Goal: Task Accomplishment & Management: Use online tool/utility

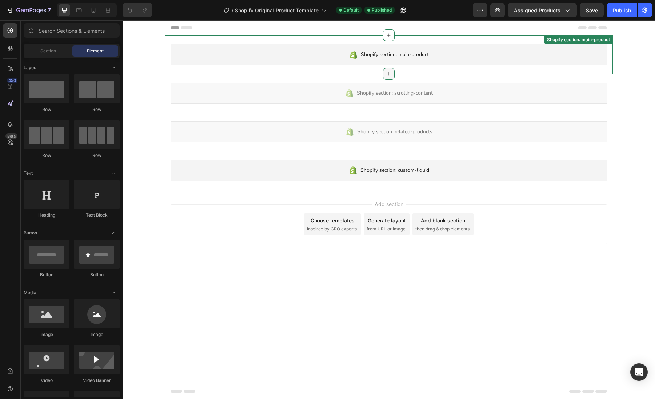
click at [386, 73] on icon at bounding box center [389, 74] width 6 height 6
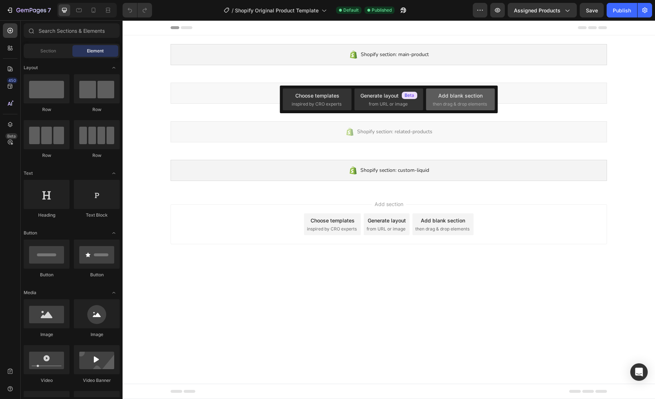
click at [474, 101] on span "then drag & drop elements" at bounding box center [460, 104] width 54 height 7
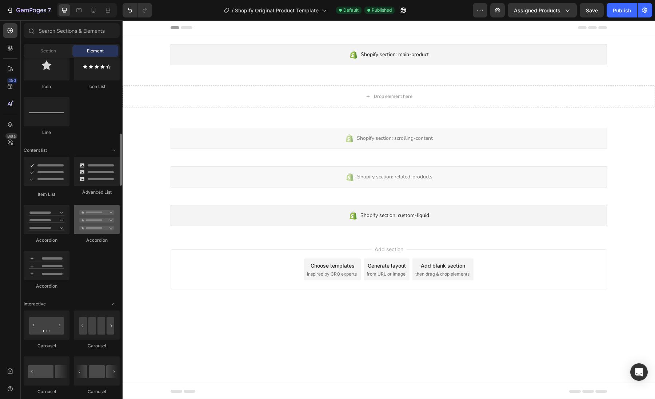
scroll to position [486, 0]
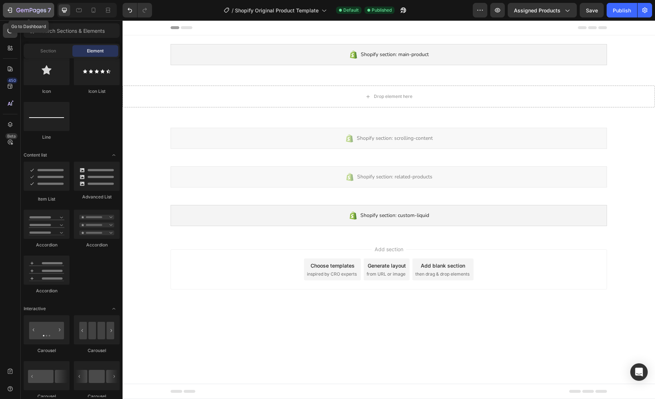
click at [42, 13] on icon "button" at bounding box center [31, 11] width 30 height 6
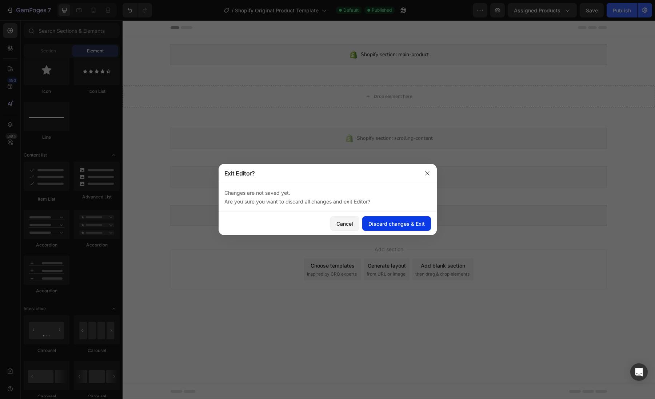
click at [386, 224] on div "Discard changes & Exit" at bounding box center [396, 224] width 56 height 8
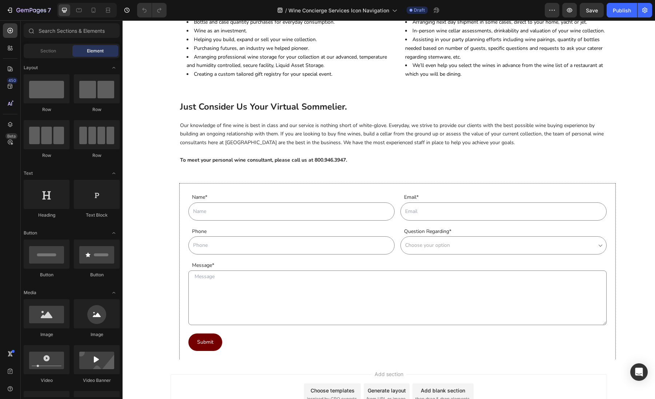
scroll to position [407, 0]
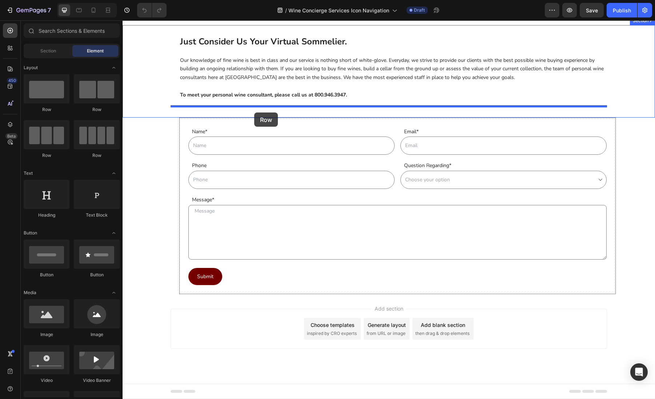
drag, startPoint x: 178, startPoint y: 116, endPoint x: 254, endPoint y: 112, distance: 76.1
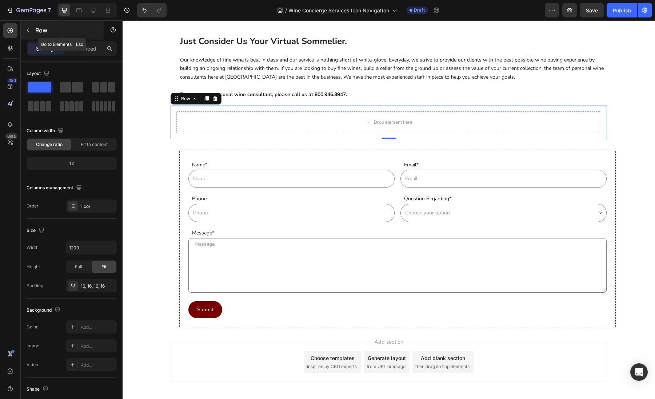
click at [28, 29] on icon "button" at bounding box center [28, 30] width 6 height 6
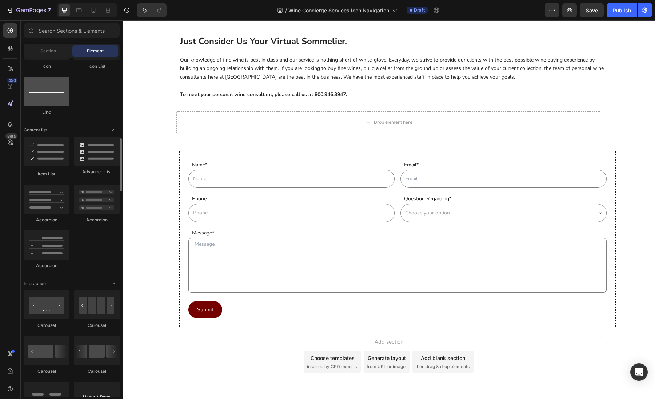
scroll to position [510, 0]
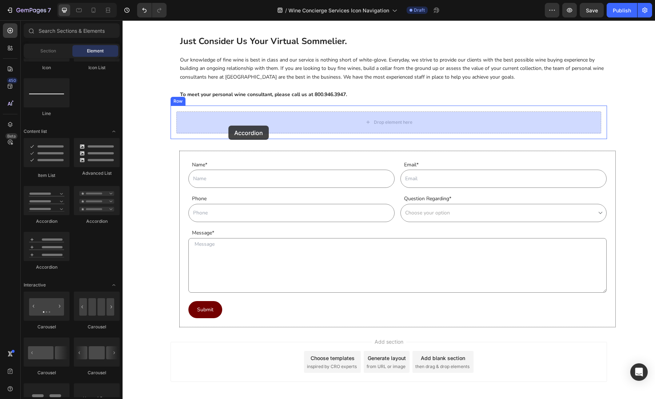
drag, startPoint x: 172, startPoint y: 226, endPoint x: 228, endPoint y: 125, distance: 115.3
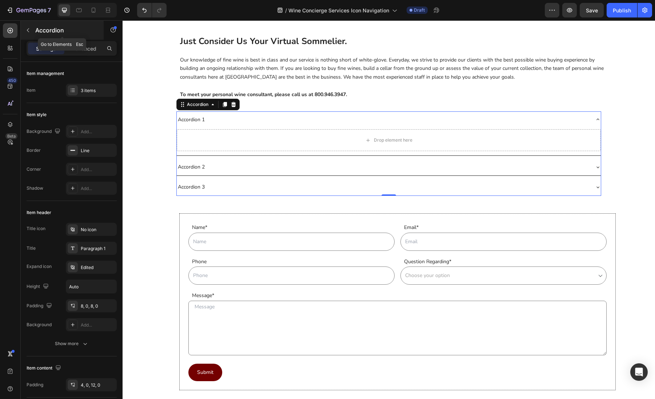
click at [30, 32] on icon "button" at bounding box center [28, 30] width 6 height 6
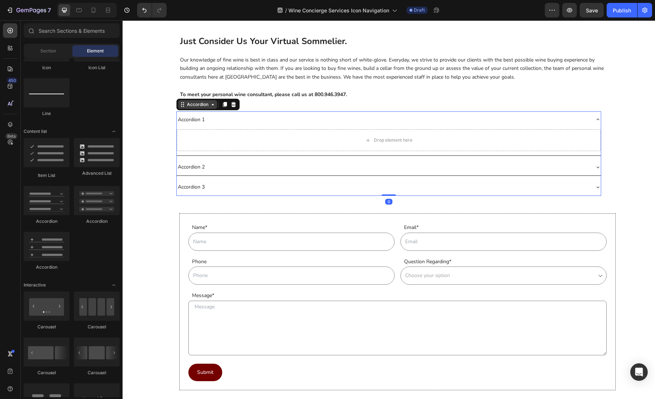
click at [198, 109] on div "Accordion" at bounding box center [207, 105] width 63 height 12
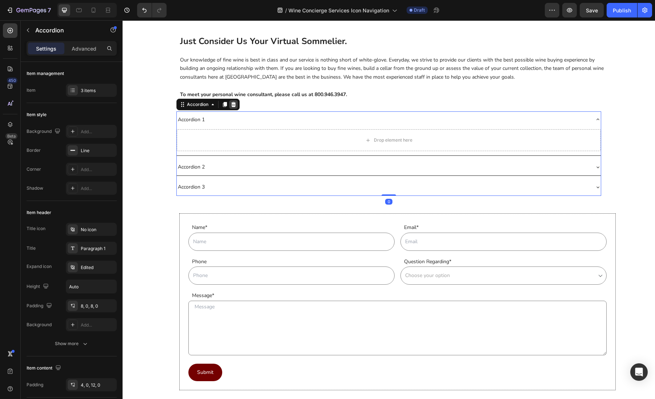
click at [232, 103] on icon at bounding box center [233, 103] width 5 height 5
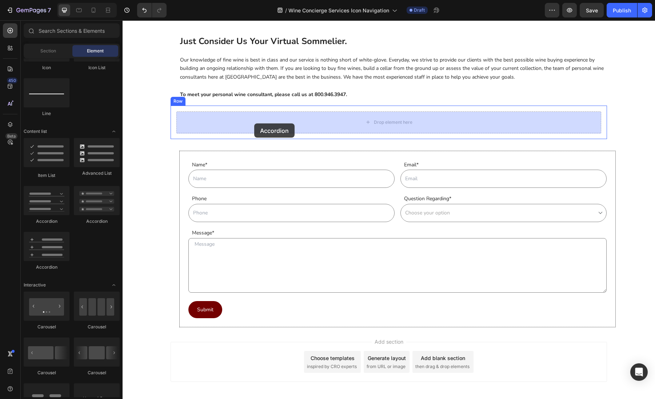
drag, startPoint x: 215, startPoint y: 228, endPoint x: 254, endPoint y: 123, distance: 112.1
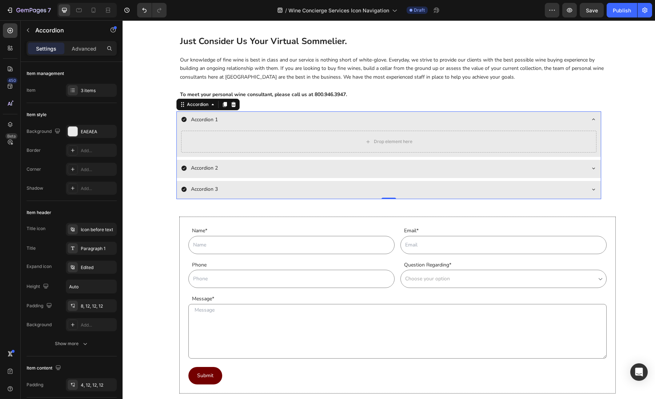
click at [199, 123] on div "Accordion 1" at bounding box center [204, 119] width 29 height 11
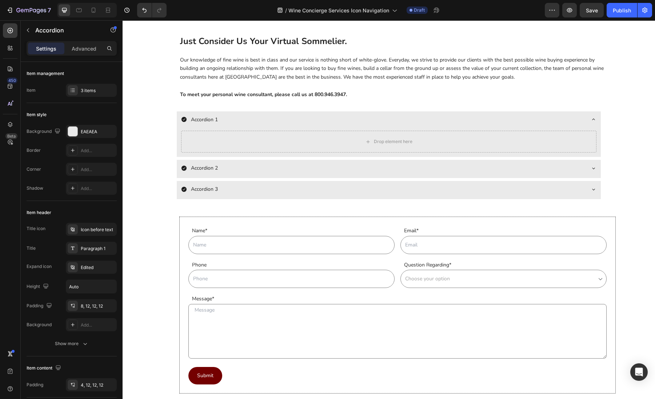
click at [177, 157] on div "Drop element here" at bounding box center [389, 143] width 424 height 28
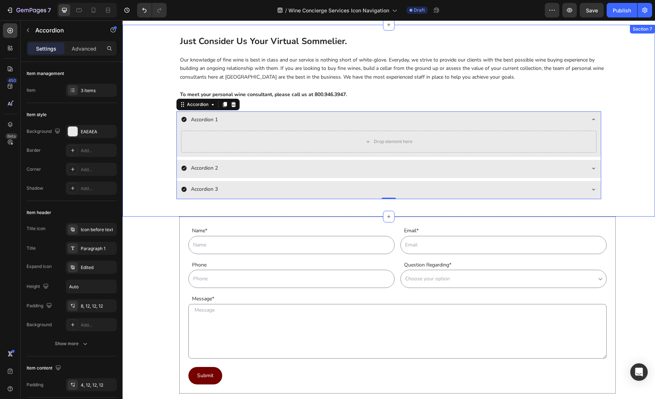
click at [160, 196] on div "Just Consider Us Your Virtual Sommelier. Our knowledge of fine wine is best in …" at bounding box center [389, 120] width 533 height 168
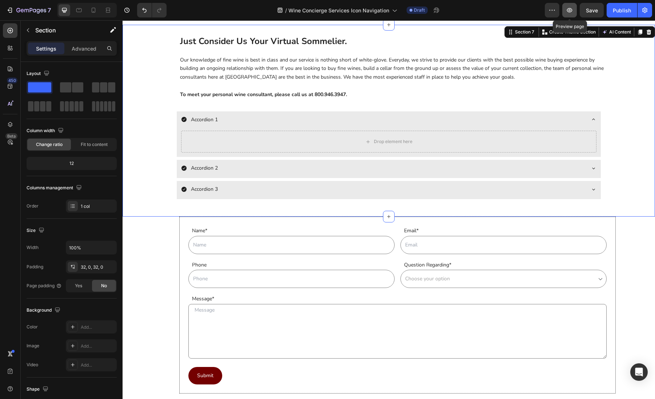
click at [571, 13] on icon "button" at bounding box center [569, 10] width 7 height 7
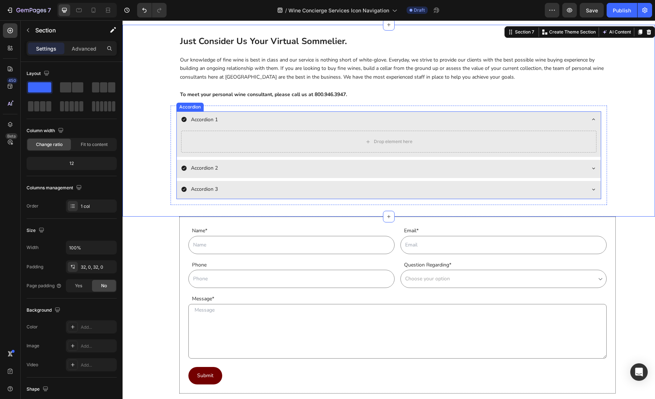
click at [210, 187] on p "Accordion 3" at bounding box center [204, 189] width 27 height 9
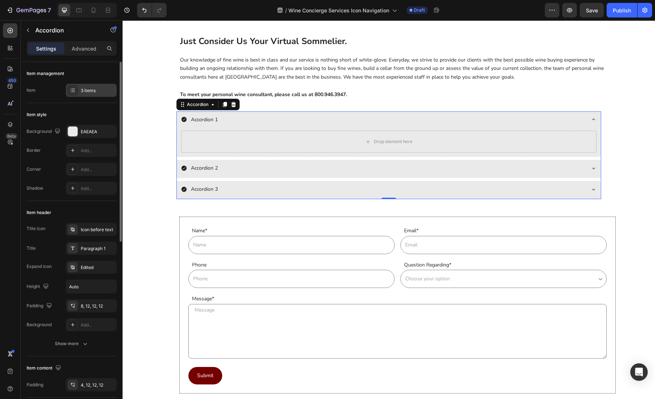
click at [90, 93] on div "3 items" at bounding box center [98, 90] width 34 height 7
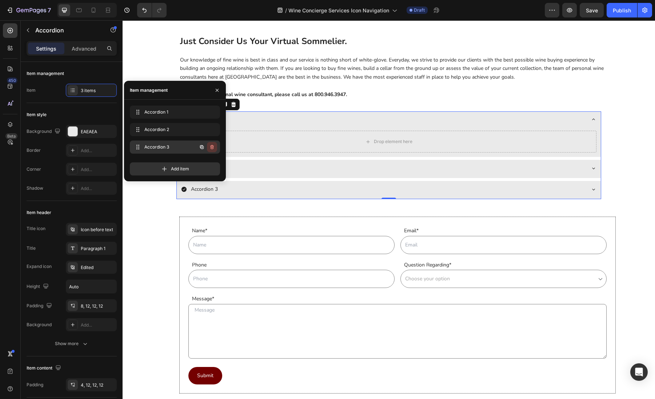
click at [211, 144] on icon "button" at bounding box center [212, 147] width 6 height 6
click at [212, 129] on icon "button" at bounding box center [212, 130] width 6 height 6
click at [212, 129] on div "Delete" at bounding box center [206, 129] width 13 height 7
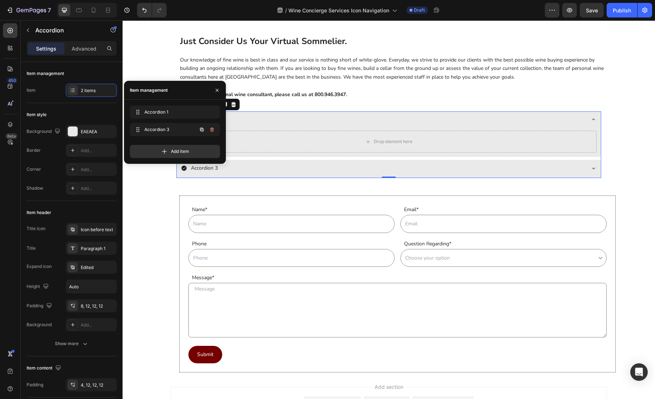
click at [212, 129] on icon "button" at bounding box center [212, 130] width 6 height 6
click at [212, 129] on div "Delete" at bounding box center [206, 129] width 13 height 7
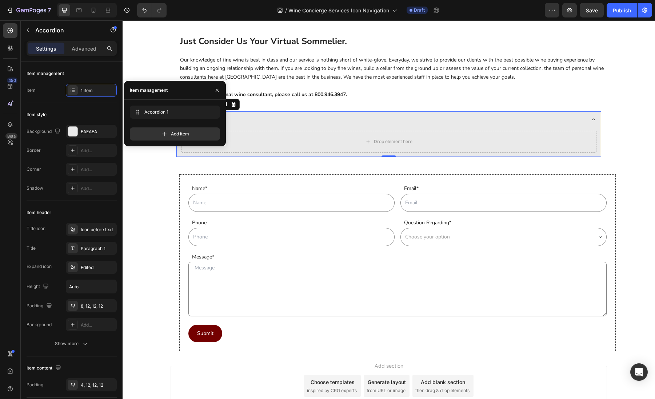
click at [379, 118] on div "Accordion 1" at bounding box center [383, 119] width 404 height 11
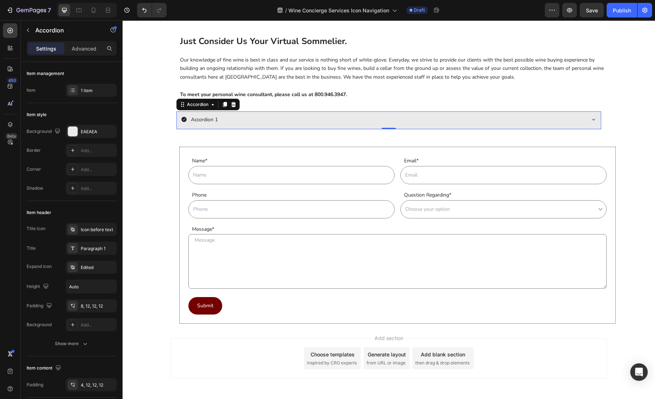
click at [235, 124] on div "Accordion 1" at bounding box center [383, 119] width 404 height 11
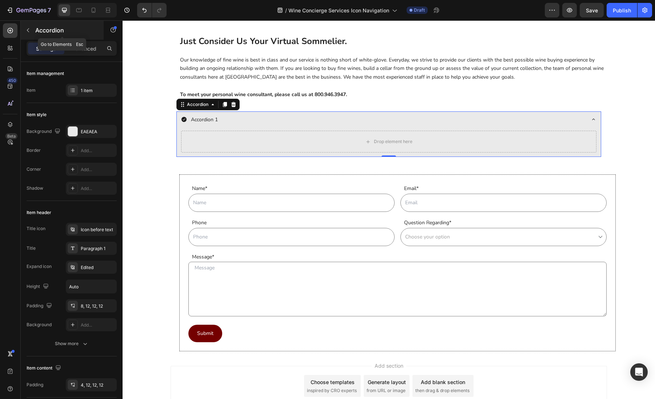
click at [27, 31] on icon "button" at bounding box center [28, 30] width 2 height 4
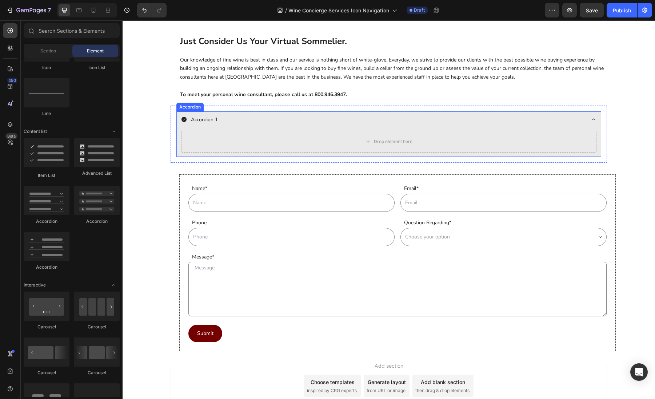
click at [210, 119] on p "Accordion 1" at bounding box center [204, 119] width 27 height 9
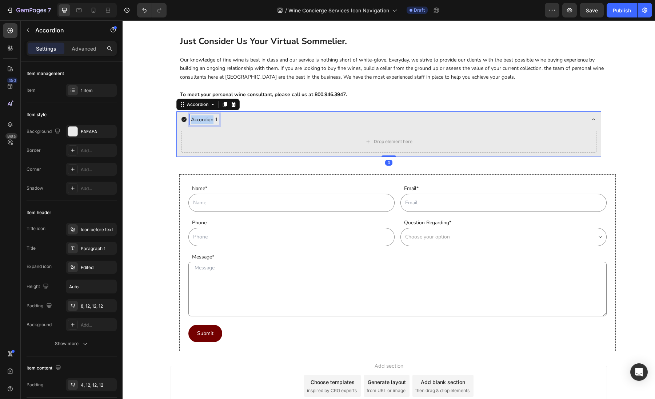
click at [202, 120] on p "Accordion 1" at bounding box center [204, 119] width 27 height 9
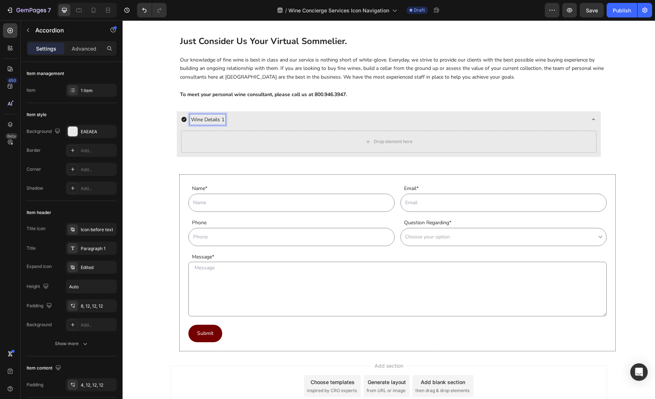
click at [223, 120] on p "Wine Details 1" at bounding box center [207, 119] width 33 height 9
click at [224, 120] on p "Wine Details 1" at bounding box center [207, 119] width 33 height 9
click at [240, 136] on div "Drop element here" at bounding box center [388, 142] width 415 height 22
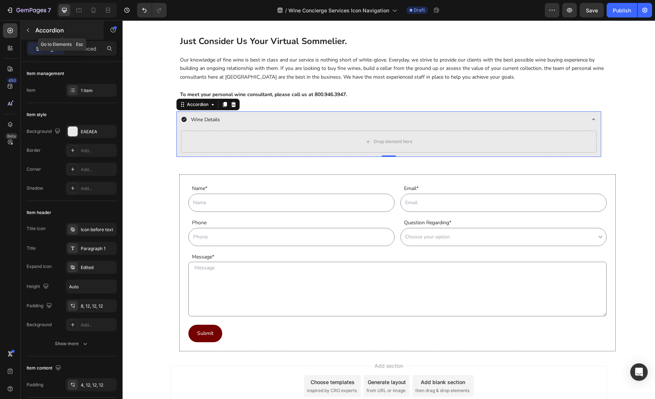
click at [27, 31] on icon "button" at bounding box center [28, 30] width 6 height 6
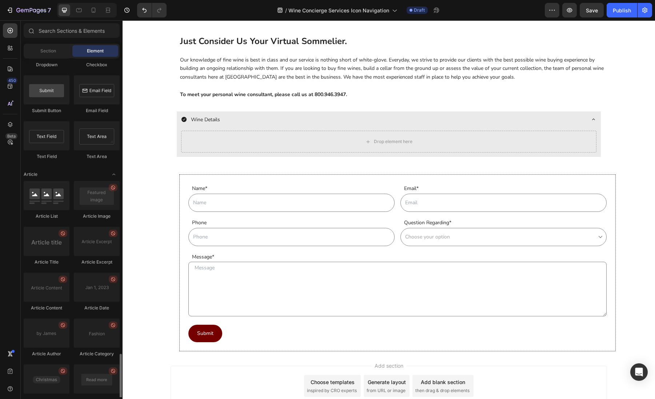
scroll to position [1817, 0]
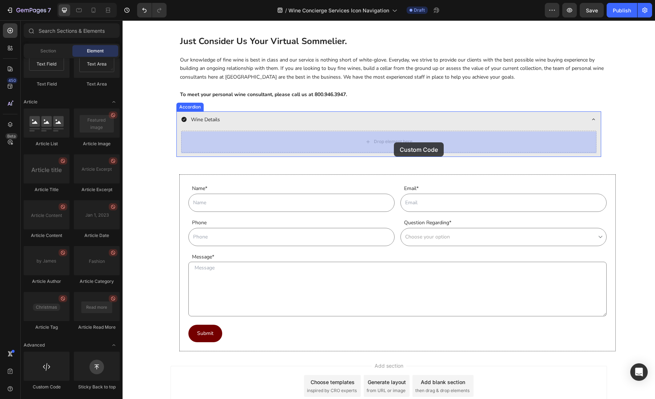
drag, startPoint x: 173, startPoint y: 385, endPoint x: 394, endPoint y: 142, distance: 328.6
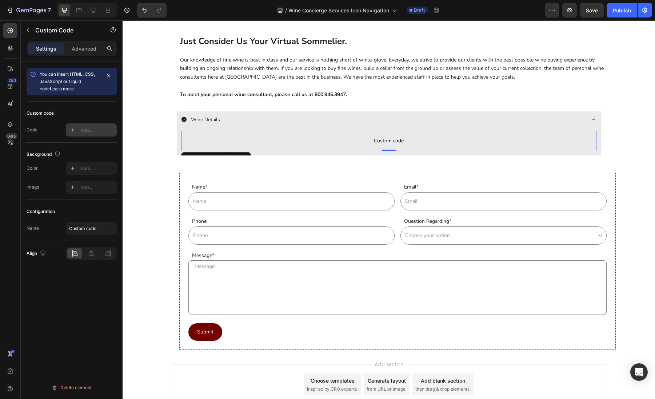
click at [73, 130] on icon at bounding box center [72, 129] width 3 height 3
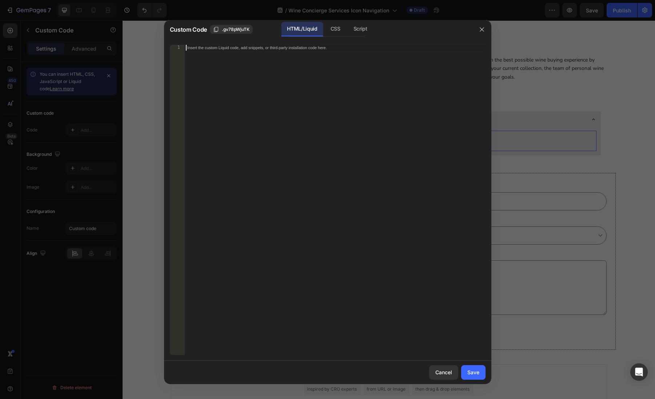
click at [265, 120] on div "Insert the custom Liquid code, add snippets, or third-party installation code h…" at bounding box center [334, 206] width 301 height 322
paste textarea "</ul>"
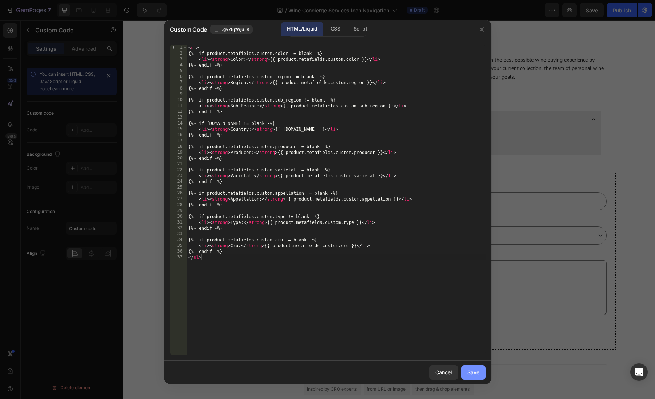
click at [471, 372] on div "Save" at bounding box center [473, 372] width 12 height 8
type textarea "{%- endif -%} </ul>"
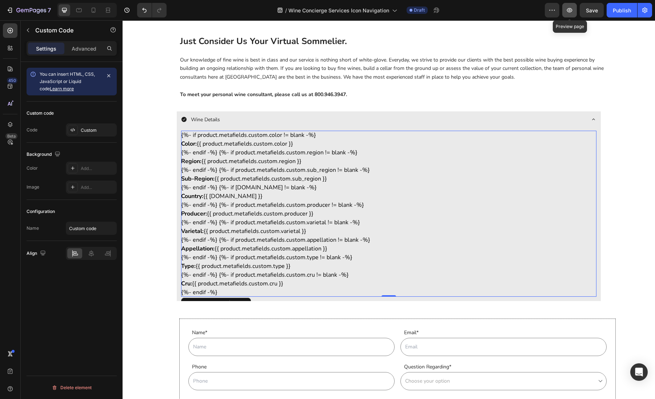
click at [568, 8] on icon "button" at bounding box center [569, 10] width 7 height 7
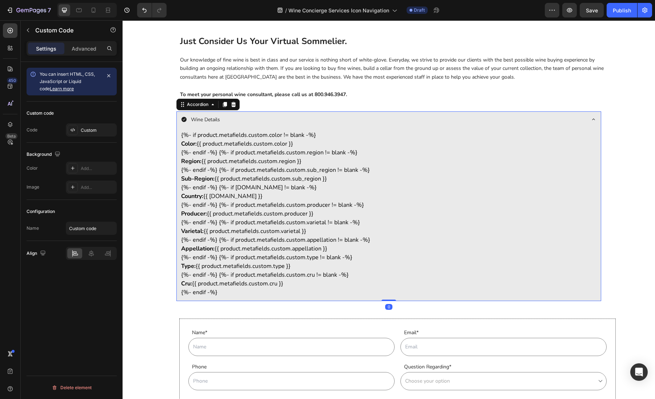
click at [321, 123] on div "Wine Details" at bounding box center [383, 119] width 404 height 11
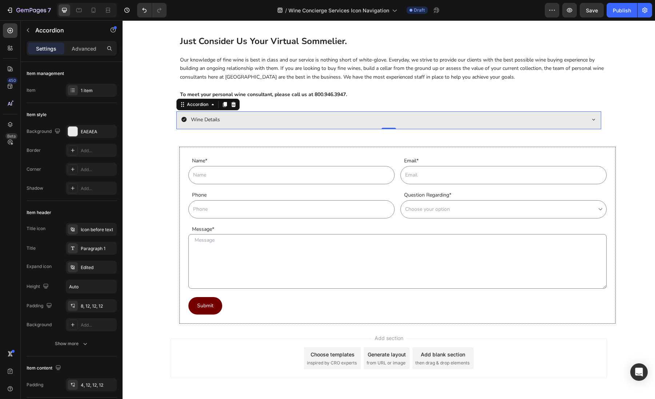
click at [321, 123] on div "Wine Details" at bounding box center [383, 119] width 404 height 11
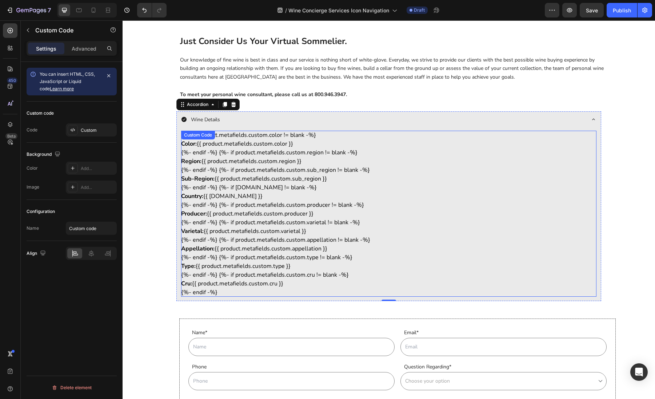
click at [302, 154] on ul "{%- if product.metafields.custom.color != blank -%} Color: {{ product.metafield…" at bounding box center [388, 214] width 415 height 166
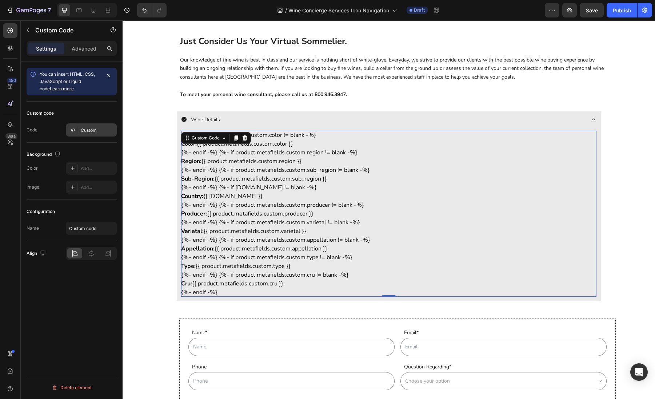
click at [71, 128] on icon at bounding box center [73, 130] width 6 height 6
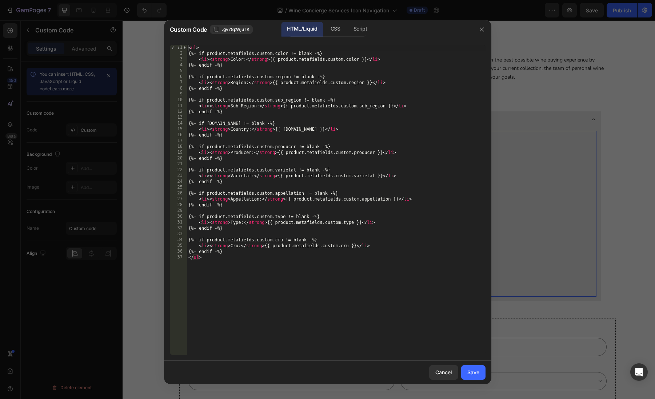
click at [95, 227] on div at bounding box center [327, 199] width 655 height 399
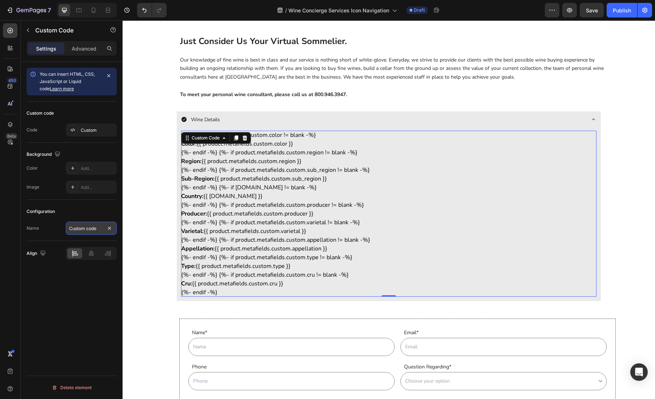
click at [96, 227] on input "Custom code" at bounding box center [91, 228] width 51 height 13
type input "Wine Details"
click at [76, 268] on div "You can insert HTML, CSS, JavaScript or Liquid code Learn more Custom code Code…" at bounding box center [72, 241] width 102 height 358
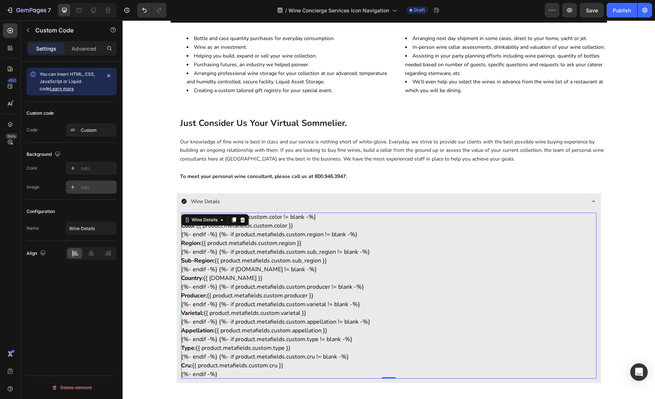
scroll to position [323, 0]
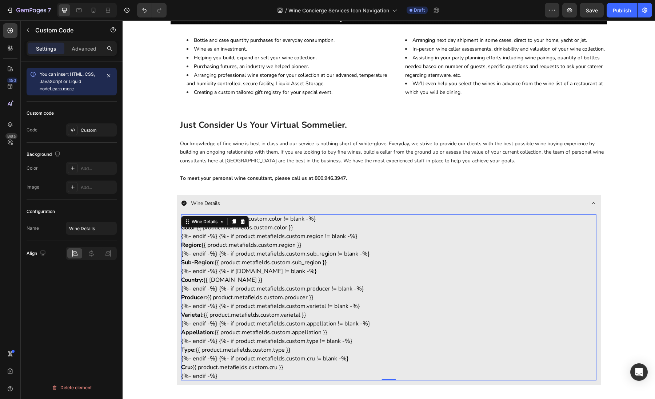
click at [50, 89] on link "Learn more" at bounding box center [62, 88] width 24 height 5
click at [426, 271] on ul "{%- if product.metafields.custom.color != blank -%} Color: {{ product.metafield…" at bounding box center [388, 297] width 415 height 166
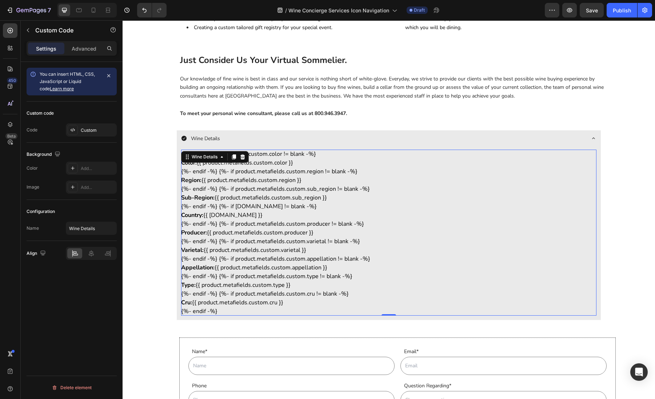
scroll to position [387, 0]
click at [81, 43] on div "Advanced" at bounding box center [84, 49] width 36 height 12
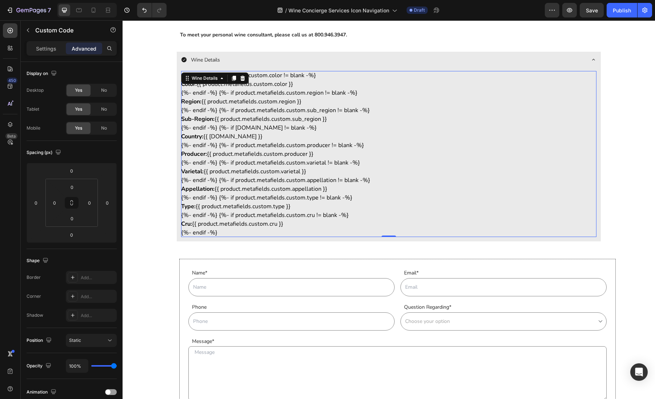
scroll to position [427, 0]
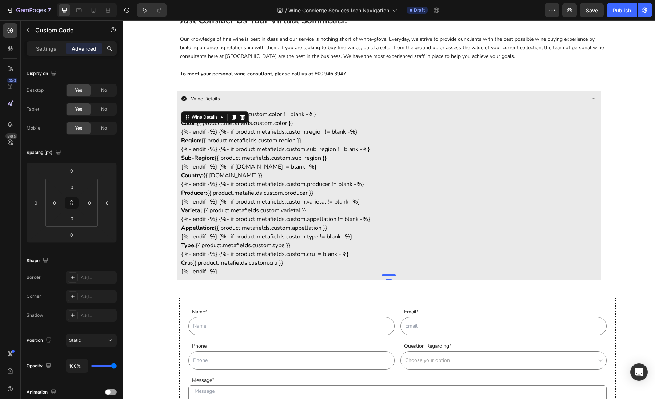
click at [298, 202] on ul "{%- if product.metafields.custom.color != blank -%} Color: {{ product.metafield…" at bounding box center [388, 193] width 415 height 166
click at [46, 47] on p "Settings" at bounding box center [46, 49] width 20 height 8
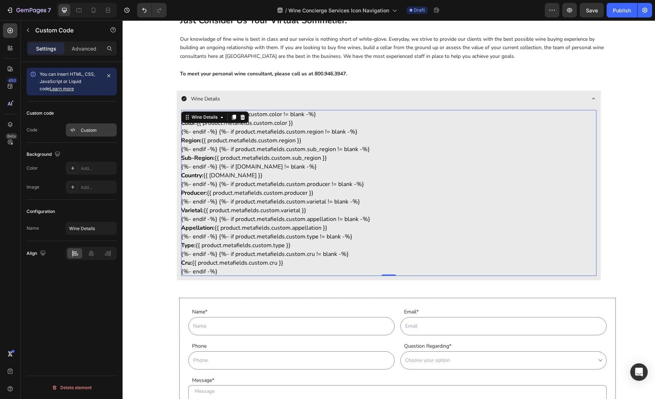
click at [89, 130] on div "Custom" at bounding box center [98, 130] width 34 height 7
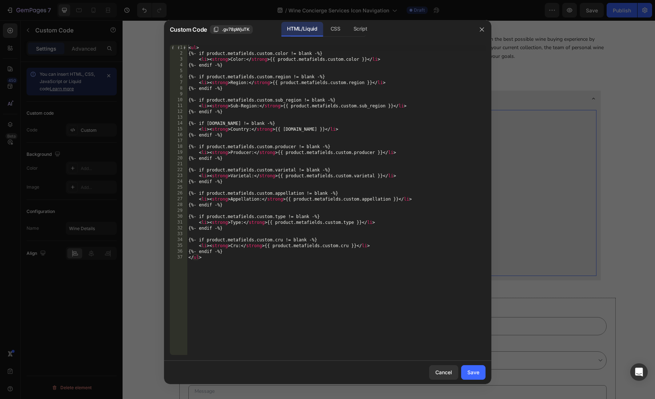
click at [315, 28] on div "HTML/Liquid" at bounding box center [302, 29] width 42 height 15
click at [206, 47] on div "< ul > {%- if product.metafields.custom.color != blank -%} < li > < strong > Co…" at bounding box center [336, 206] width 299 height 322
type textarea "<"
click at [210, 259] on div "{%- if product.metafields.custom.color != blank -%} < li > < strong > Color: </…" at bounding box center [336, 206] width 299 height 322
type textarea "<"
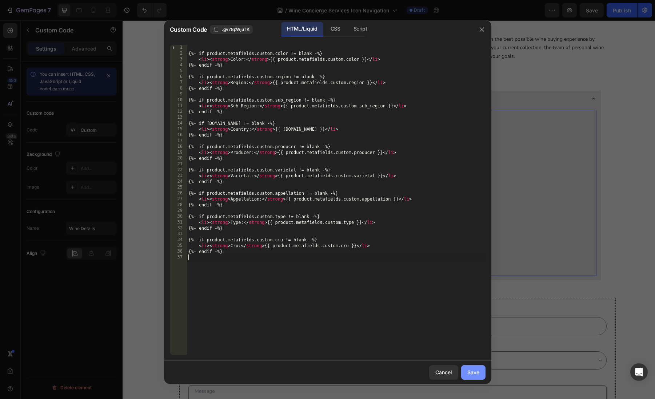
click at [472, 372] on div "Save" at bounding box center [473, 372] width 12 height 8
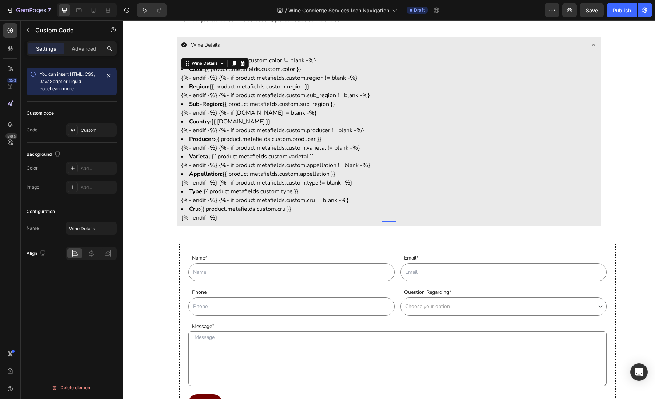
scroll to position [486, 0]
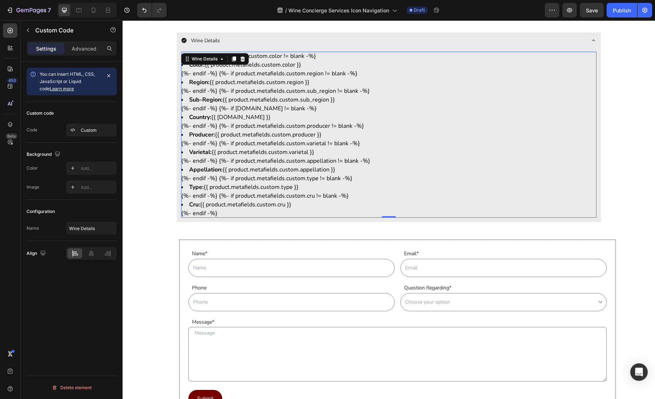
click at [302, 179] on div "{%- if product.metafields.custom.color != blank -%} Color: {{ product.metafield…" at bounding box center [388, 135] width 415 height 166
click at [302, 173] on li "Appellation: {{ product.metafields.custom.appellation }}" at bounding box center [388, 169] width 415 height 9
click at [84, 129] on div "Custom" at bounding box center [98, 130] width 34 height 7
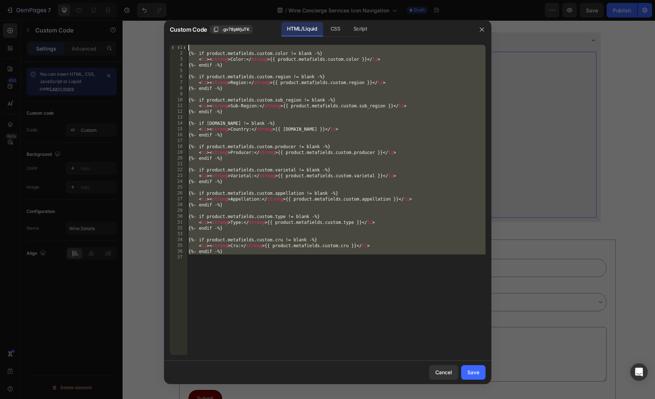
drag, startPoint x: 260, startPoint y: 272, endPoint x: 171, endPoint y: 41, distance: 247.4
click at [171, 41] on div "1 2 3 4 5 6 7 8 9 10 11 12 13 14 15 16 17 18 19 20 21 22 23 24 25 26 27 28 29 3…" at bounding box center [327, 200] width 327 height 322
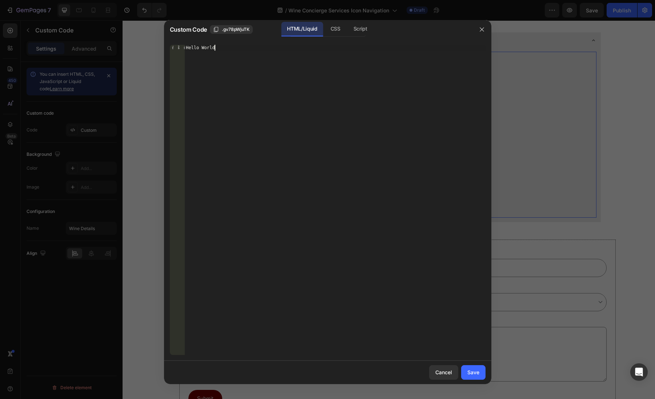
scroll to position [0, 2]
type textarea "Hello World"
click at [471, 372] on div "Save" at bounding box center [473, 372] width 12 height 8
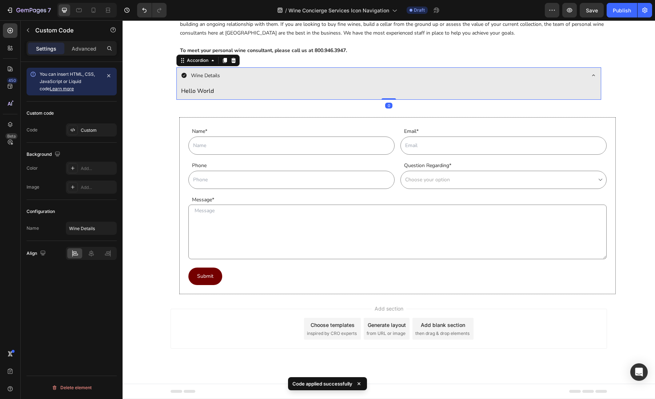
click at [591, 74] on icon at bounding box center [594, 75] width 6 height 6
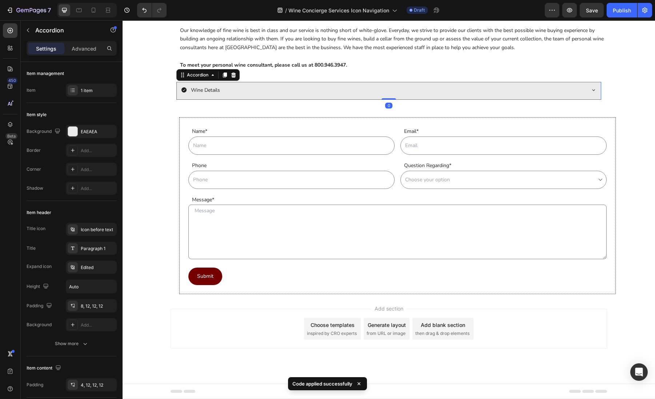
scroll to position [436, 0]
click at [591, 74] on div "Just Consider Us Your Virtual Sommelier. Our knowledge of fine wine is best in …" at bounding box center [389, 56] width 533 height 99
click at [595, 89] on icon at bounding box center [594, 90] width 6 height 6
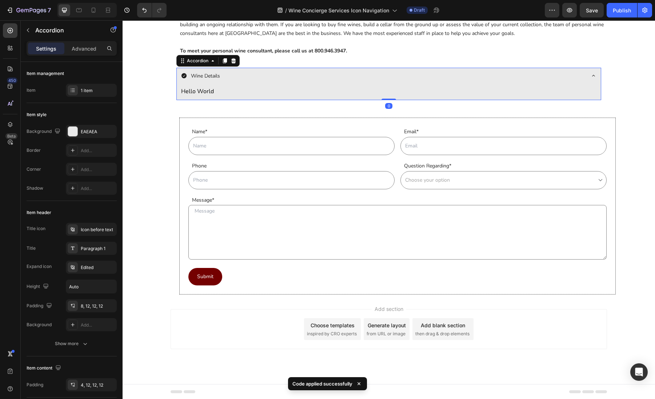
scroll to position [451, 0]
click at [594, 75] on icon at bounding box center [593, 75] width 3 height 1
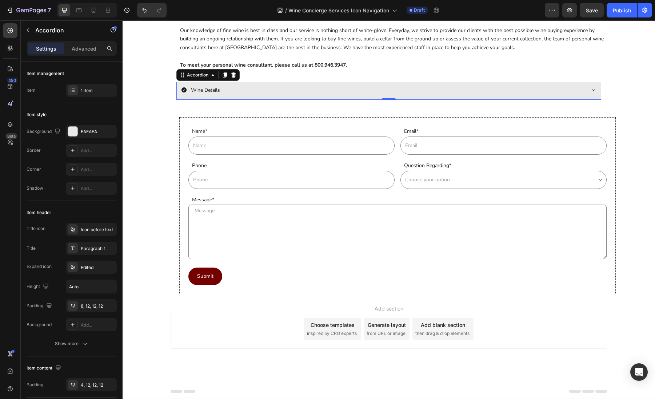
scroll to position [436, 0]
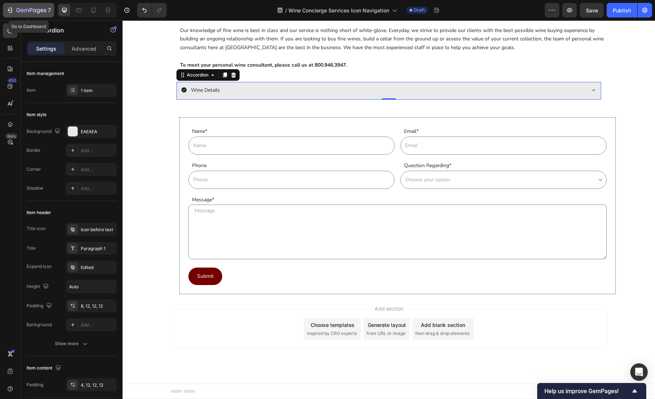
click at [20, 4] on button "7" at bounding box center [28, 10] width 51 height 15
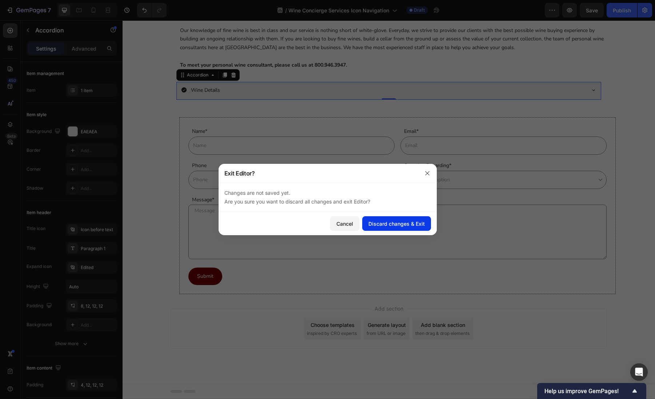
click at [386, 223] on div "Discard changes & Exit" at bounding box center [396, 224] width 56 height 8
